Goal: Task Accomplishment & Management: Use online tool/utility

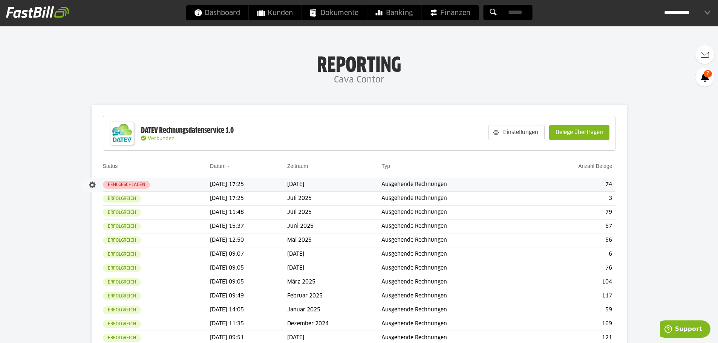
click at [0, 0] on slot "Fehlgeschlagen" at bounding box center [0, 0] width 0 height 0
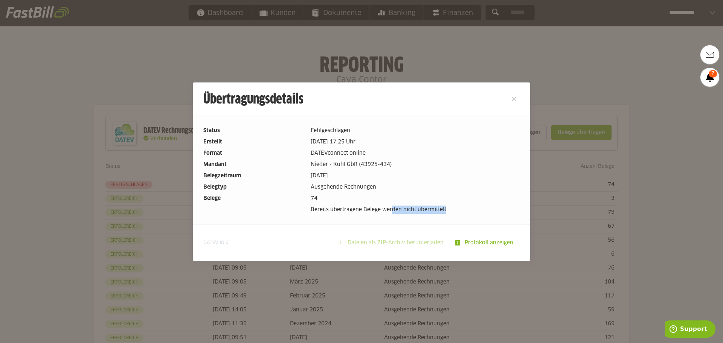
drag, startPoint x: 391, startPoint y: 210, endPoint x: 495, endPoint y: 209, distance: 104.7
click at [495, 209] on dd "Bereits übertragene Belege werden nicht übermittelt" at bounding box center [415, 210] width 209 height 8
drag, startPoint x: 317, startPoint y: 125, endPoint x: 351, endPoint y: 130, distance: 33.8
click at [351, 130] on div "Status Fehlgeschlagen Erstellt 17.09.2025 17:25 Uhr Format DATEVconnect online …" at bounding box center [362, 170] width 338 height 109
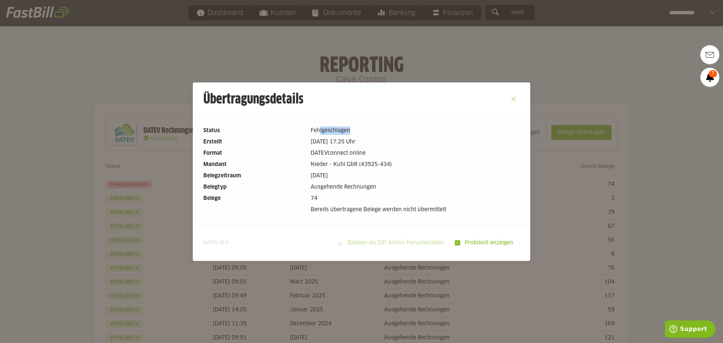
click at [512, 99] on button "Close" at bounding box center [514, 99] width 12 height 12
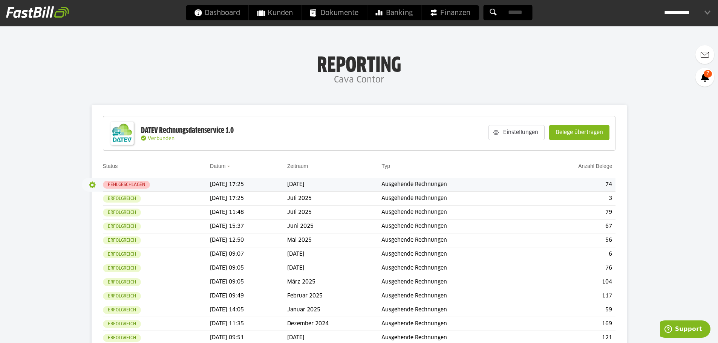
click at [91, 183] on button "button" at bounding box center [92, 185] width 13 height 13
click at [252, 177] on th "Datum" at bounding box center [248, 170] width 77 height 16
click at [608, 134] on slot "Belege übertragen" at bounding box center [579, 132] width 60 height 14
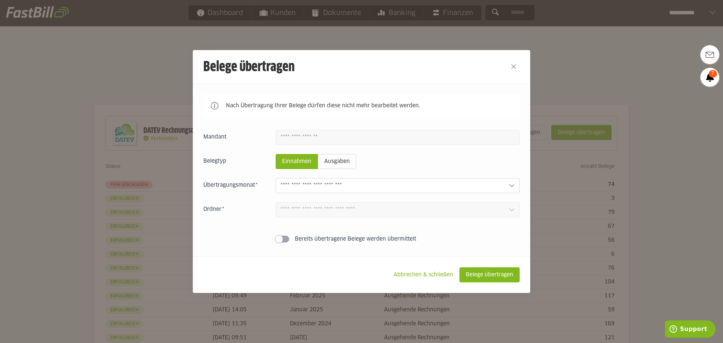
click at [306, 184] on input "text" at bounding box center [392, 186] width 222 height 8
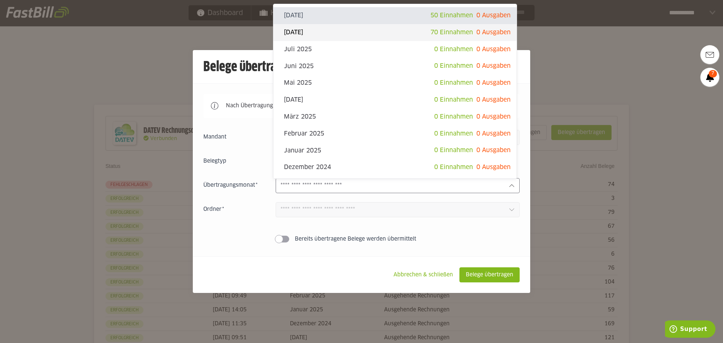
click at [321, 33] on slot "[DATE]" at bounding box center [357, 32] width 147 height 8
type input "**********"
type input "*******"
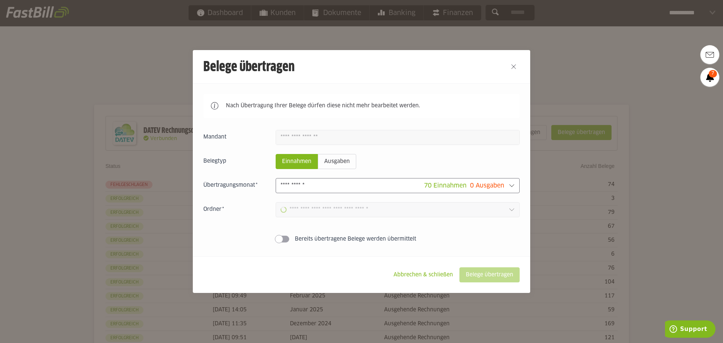
type input "**********"
click at [491, 270] on slot "Belege übertragen" at bounding box center [490, 275] width 60 height 14
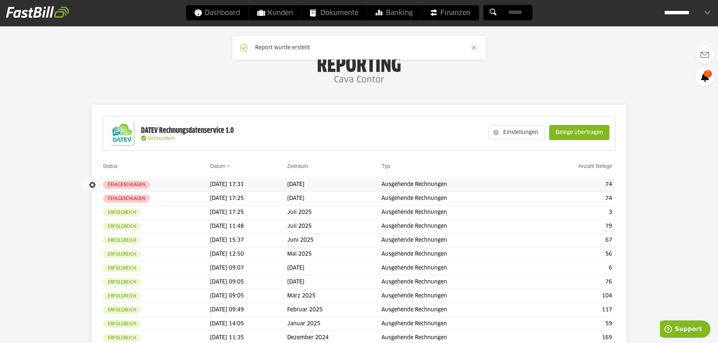
click at [179, 181] on td "Fehlgeschlagen" at bounding box center [156, 185] width 107 height 14
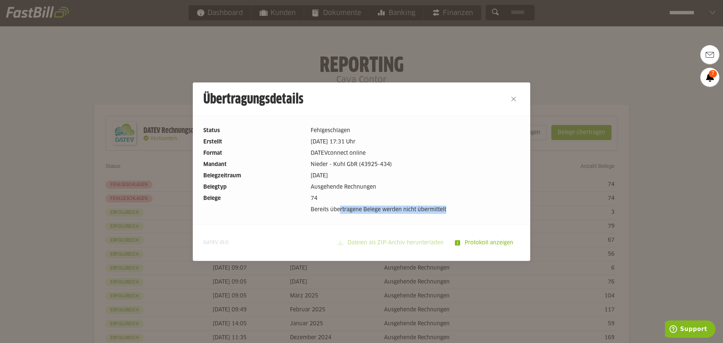
drag, startPoint x: 338, startPoint y: 212, endPoint x: 463, endPoint y: 215, distance: 125.5
click at [463, 215] on div "Status Fehlgeschlagen Erstellt 17.09.2025 17:31 Uhr Format DATEVconnect online …" at bounding box center [362, 170] width 338 height 109
click at [463, 214] on div "Status Fehlgeschlagen Erstellt 17.09.2025 17:31 Uhr Format DATEVconnect online …" at bounding box center [362, 170] width 338 height 109
click at [514, 99] on button "Close" at bounding box center [514, 99] width 12 height 12
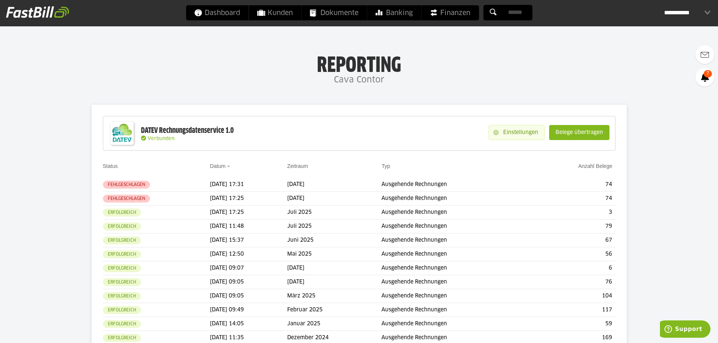
click at [513, 130] on slot "Einstellungen" at bounding box center [521, 132] width 46 height 14
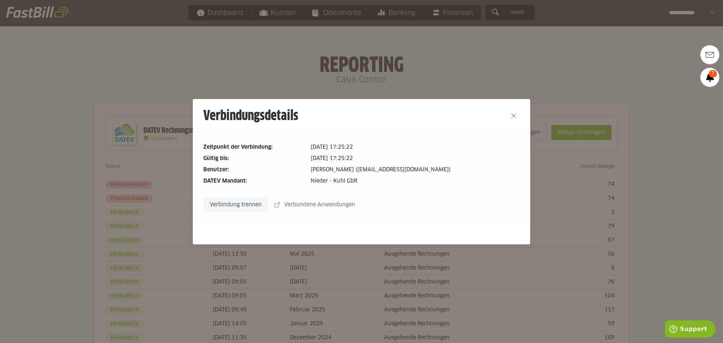
click at [226, 207] on slot "Verbindung trennen" at bounding box center [236, 205] width 64 height 14
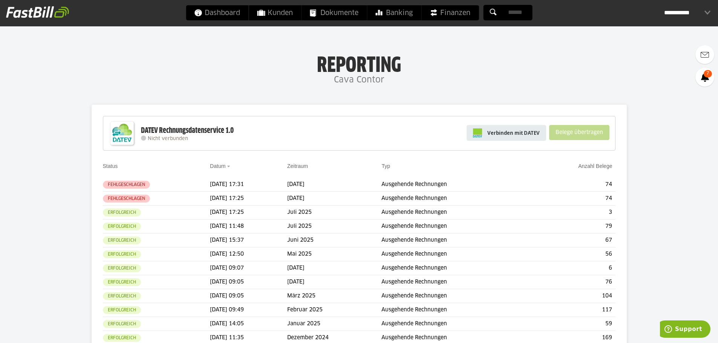
click at [512, 133] on span "Verbinden mit DATEV" at bounding box center [513, 133] width 52 height 8
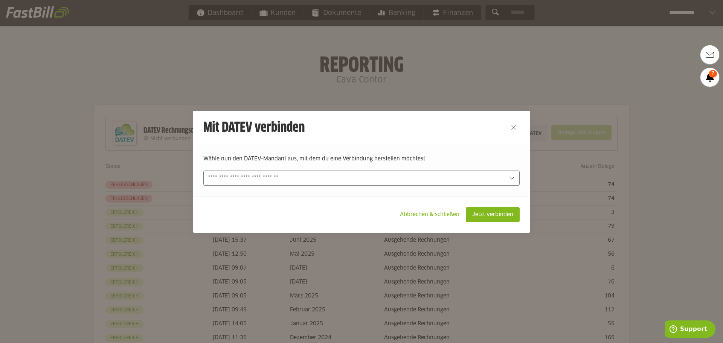
click at [291, 173] on div at bounding box center [361, 178] width 316 height 15
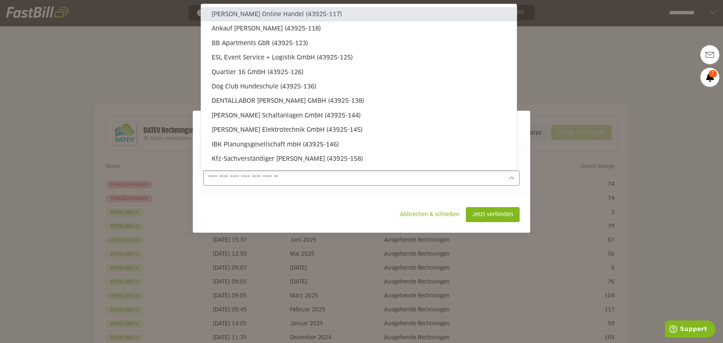
type sl-option "43925-117"
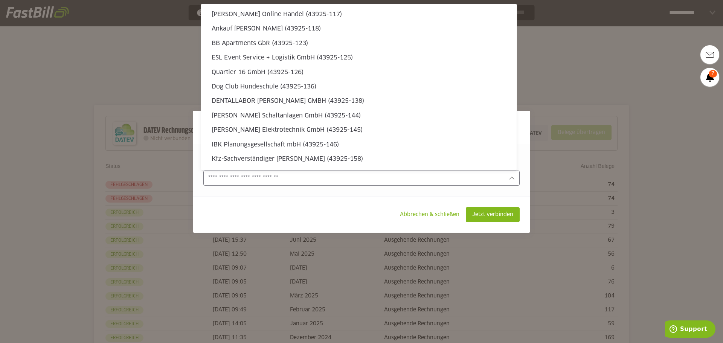
scroll to position [405, 0]
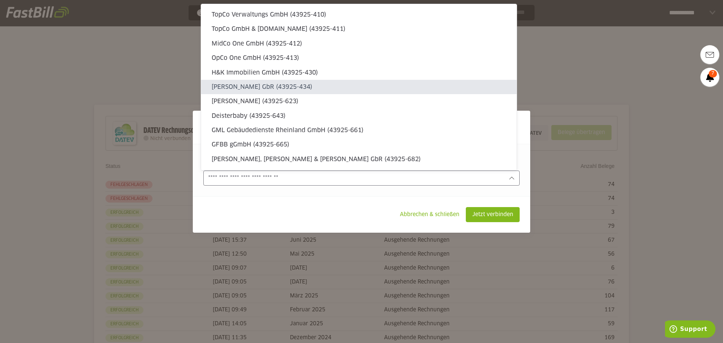
type sl-option "43925-434"
click at [261, 89] on slot "Nieder - Kuhl GbR (43925-434)" at bounding box center [361, 87] width 299 height 8
type input "**********"
type input "*********"
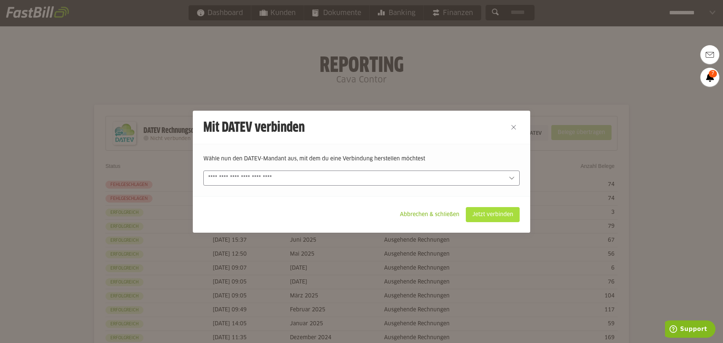
click at [487, 212] on slot "Jetzt verbinden" at bounding box center [492, 215] width 53 height 14
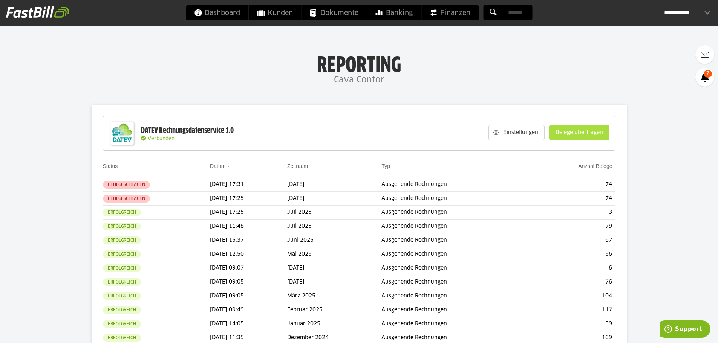
click at [567, 125] on slot "Belege übertragen" at bounding box center [579, 132] width 60 height 14
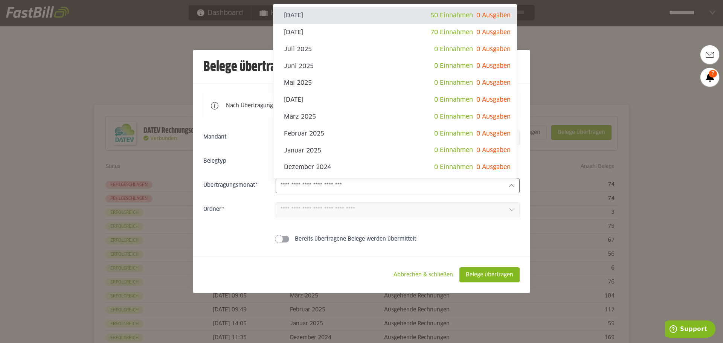
click at [374, 193] on div at bounding box center [398, 185] width 244 height 15
click at [333, 30] on slot "[DATE]" at bounding box center [357, 32] width 147 height 8
type input "**********"
type input "*******"
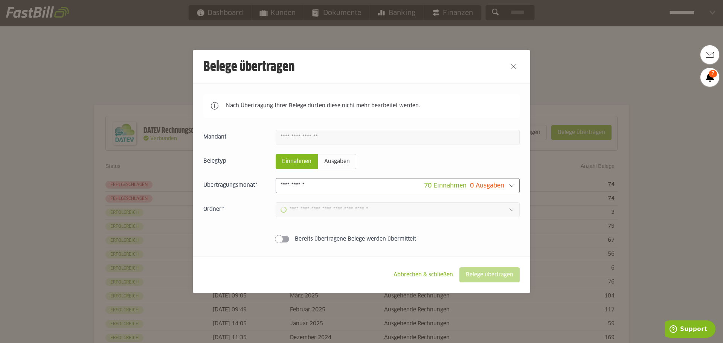
type input "**********"
click at [467, 189] on div "70 Einnahmen 0 Ausgaben" at bounding box center [464, 186] width 80 height 8
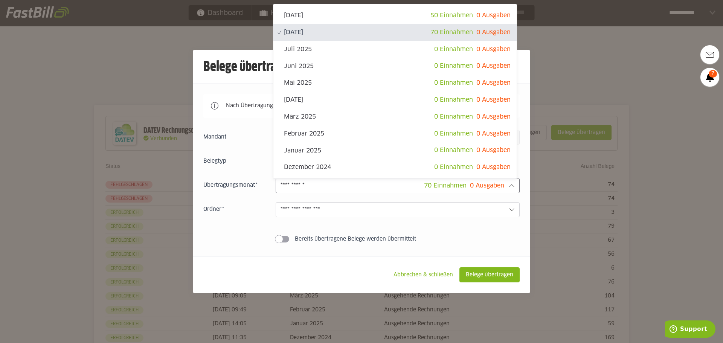
click at [467, 189] on div "70 Einnahmen 0 Ausgaben" at bounding box center [464, 186] width 80 height 8
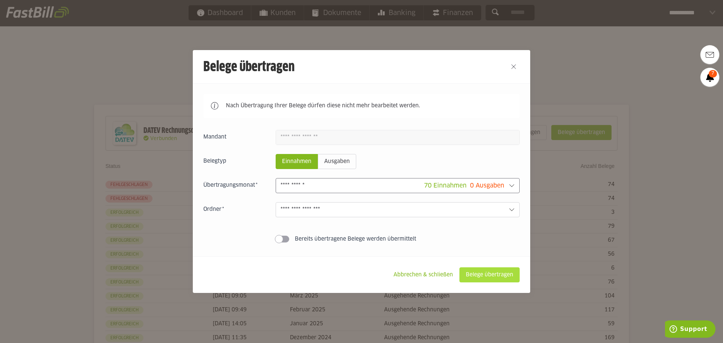
click at [486, 270] on slot "Belege übertragen" at bounding box center [490, 275] width 60 height 14
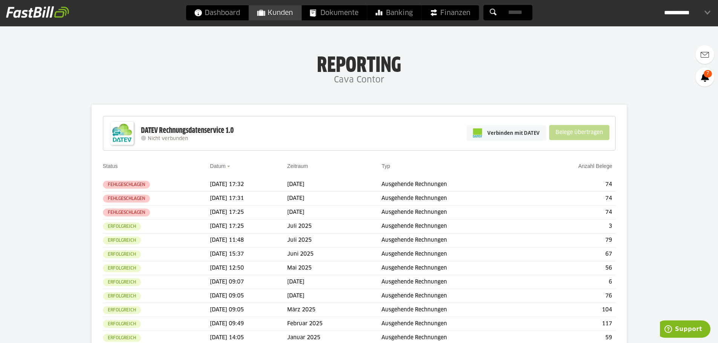
click at [261, 15] on link "Kunden" at bounding box center [275, 12] width 52 height 15
